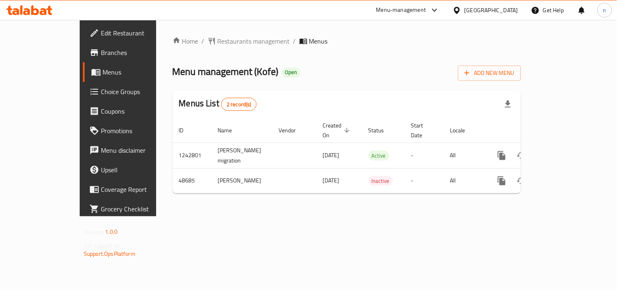
click at [460, 7] on icon at bounding box center [457, 10] width 6 height 7
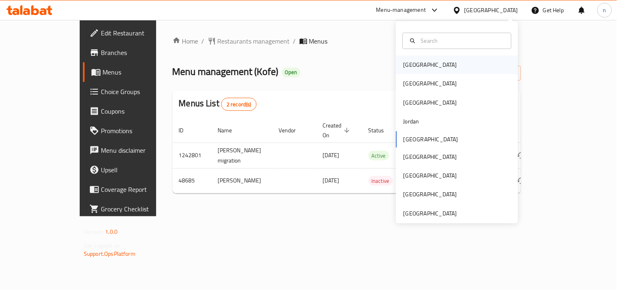
click at [422, 69] on div "Bahrain" at bounding box center [430, 64] width 67 height 19
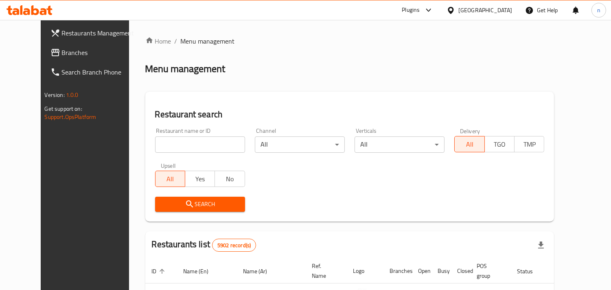
click at [455, 9] on icon at bounding box center [451, 10] width 9 height 9
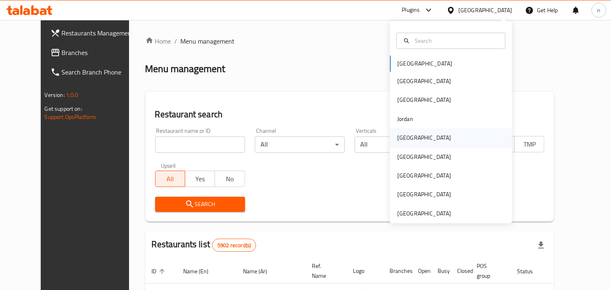
click at [397, 139] on div "[GEOGRAPHIC_DATA]" at bounding box center [424, 137] width 54 height 9
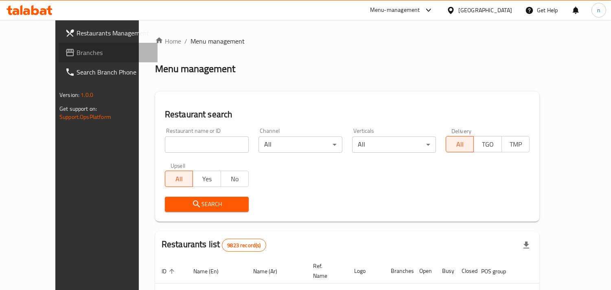
click at [77, 54] on span "Branches" at bounding box center [114, 53] width 74 height 10
